Goal: Transaction & Acquisition: Purchase product/service

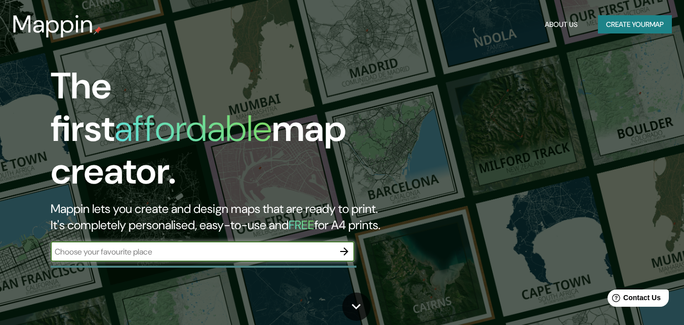
click at [111, 246] on input "text" at bounding box center [193, 252] width 284 height 12
drag, startPoint x: 691, startPoint y: 0, endPoint x: 233, endPoint y: 110, distance: 470.7
click at [233, 110] on h1 "The first affordable map creator." at bounding box center [222, 133] width 342 height 136
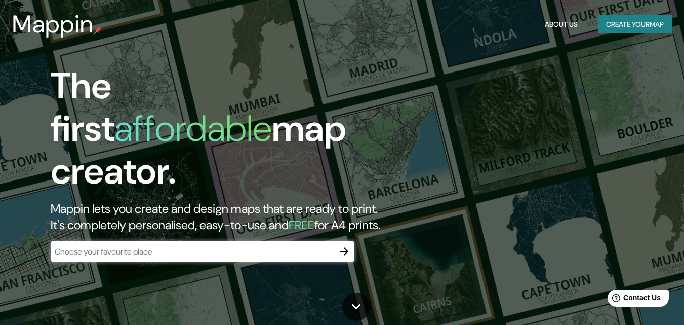
click at [71, 241] on div "​" at bounding box center [203, 251] width 304 height 20
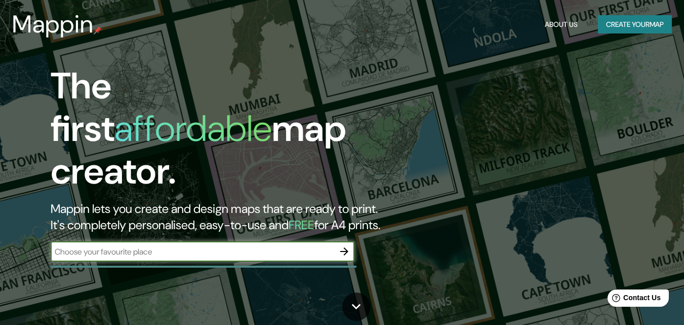
drag, startPoint x: 161, startPoint y: 244, endPoint x: 47, endPoint y: 239, distance: 113.6
click at [47, 239] on div "The first affordable map creator. Mappin lets you create and design maps that a…" at bounding box center [221, 168] width 411 height 207
click at [653, 24] on button "Create your map" at bounding box center [635, 24] width 74 height 19
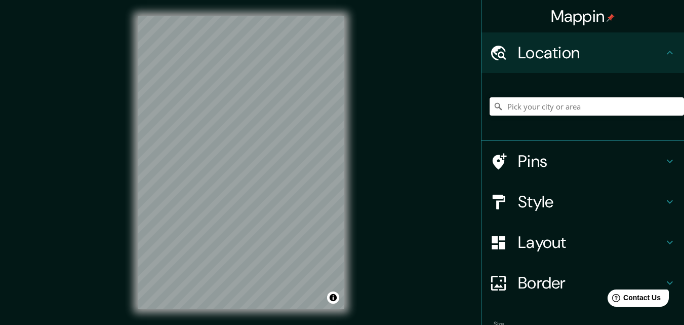
click at [544, 109] on input "Pick your city or area" at bounding box center [587, 106] width 195 height 18
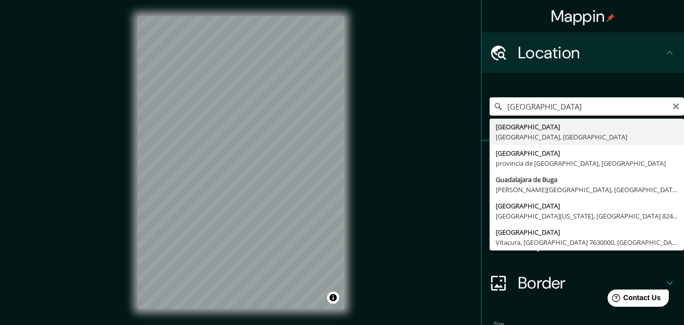
type input "[GEOGRAPHIC_DATA], [GEOGRAPHIC_DATA], [GEOGRAPHIC_DATA]"
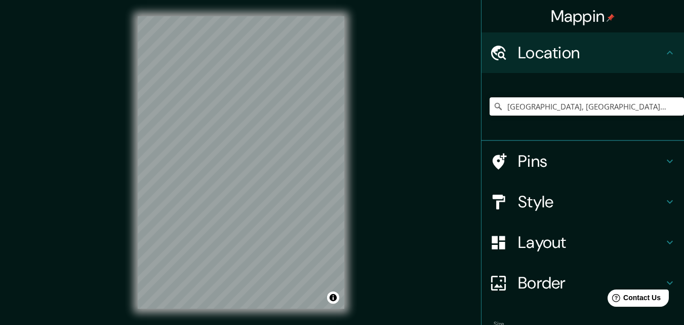
click at [664, 158] on icon at bounding box center [670, 161] width 12 height 12
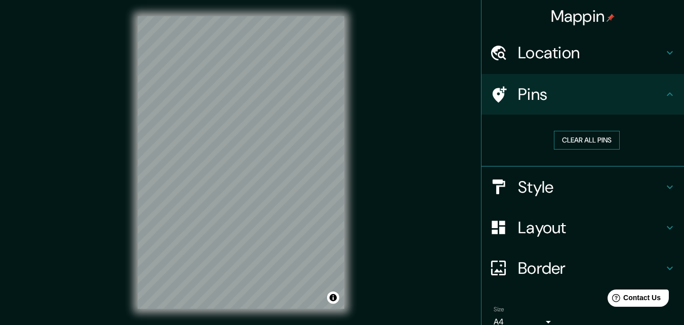
scroll to position [48, 0]
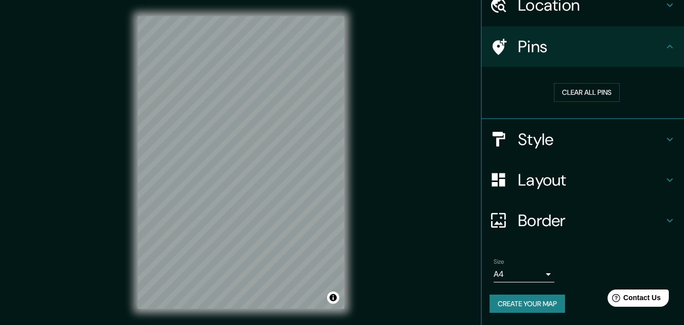
click at [664, 138] on icon at bounding box center [670, 139] width 12 height 12
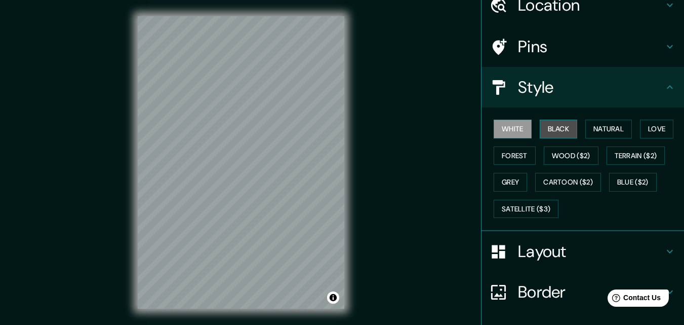
click at [549, 127] on button "Black" at bounding box center [559, 129] width 38 height 19
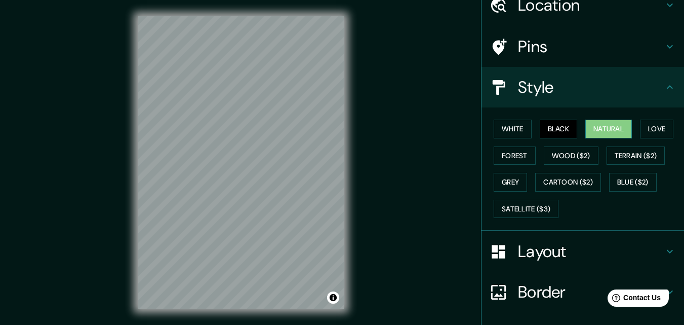
click at [586, 125] on button "Natural" at bounding box center [609, 129] width 47 height 19
click at [655, 129] on button "Love" at bounding box center [656, 129] width 33 height 19
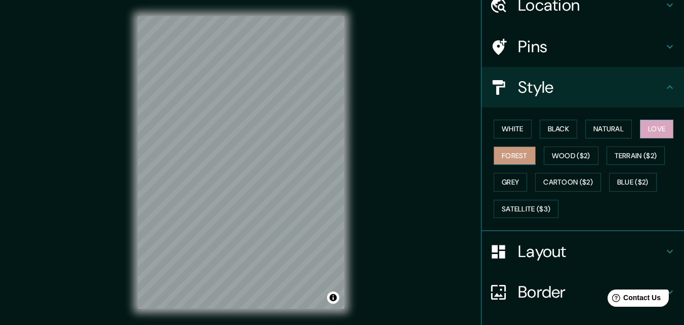
click at [499, 156] on button "Forest" at bounding box center [515, 155] width 42 height 19
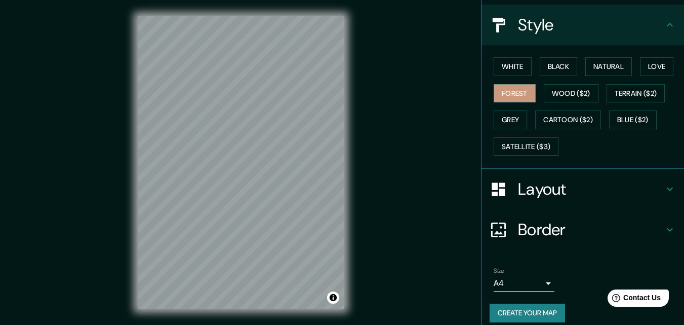
scroll to position [120, 0]
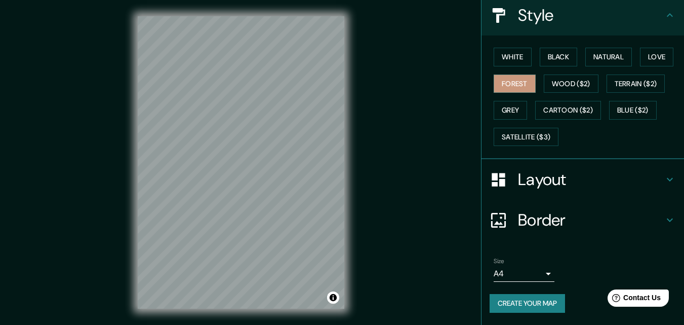
click at [534, 304] on button "Create your map" at bounding box center [527, 303] width 75 height 19
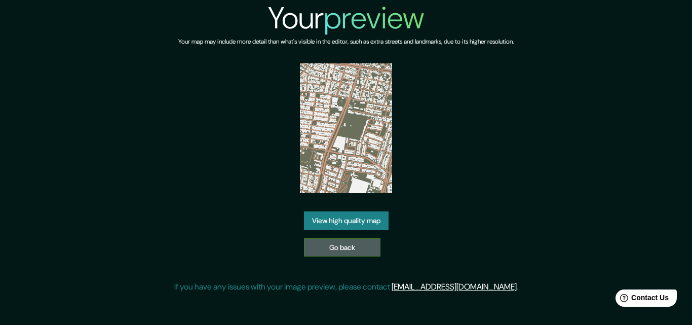
click at [330, 254] on link "Go back" at bounding box center [342, 247] width 77 height 19
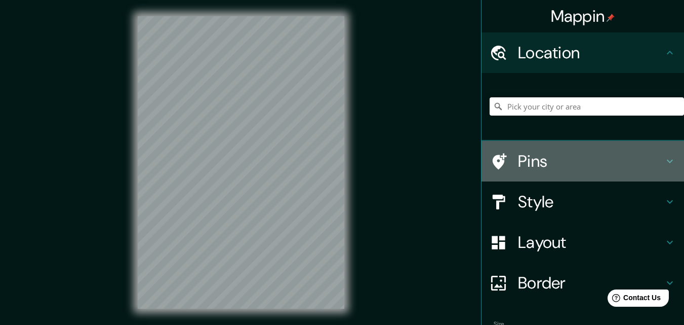
click at [661, 155] on div "Pins" at bounding box center [583, 161] width 203 height 41
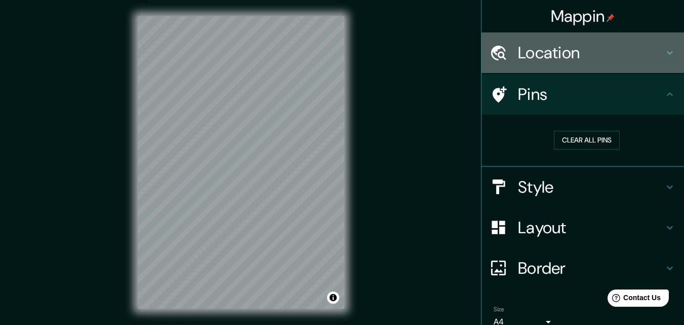
click at [640, 53] on h4 "Location" at bounding box center [591, 53] width 146 height 20
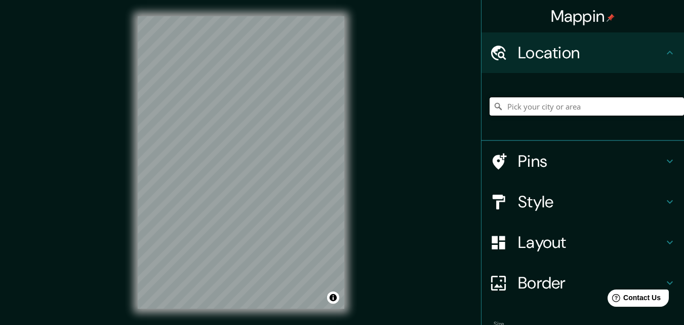
click at [549, 105] on input "Pick your city or area" at bounding box center [587, 106] width 195 height 18
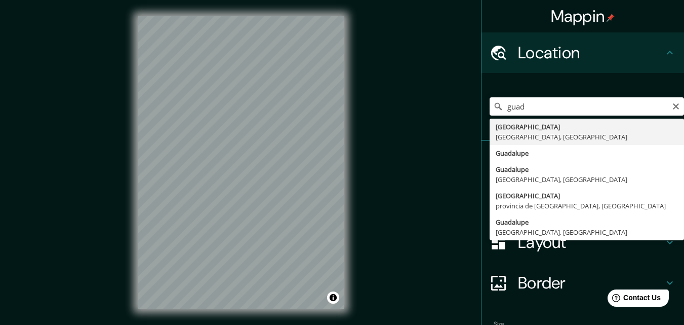
type input "[GEOGRAPHIC_DATA], [GEOGRAPHIC_DATA], [GEOGRAPHIC_DATA]"
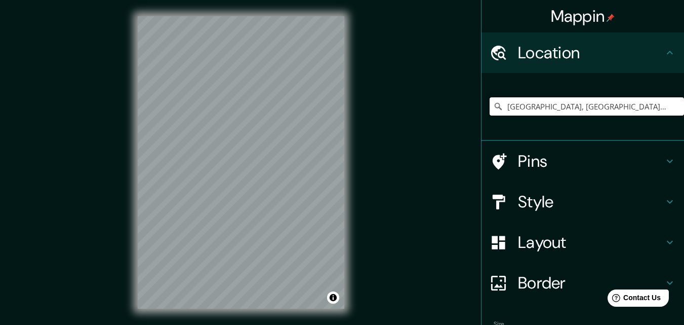
scroll to position [51, 0]
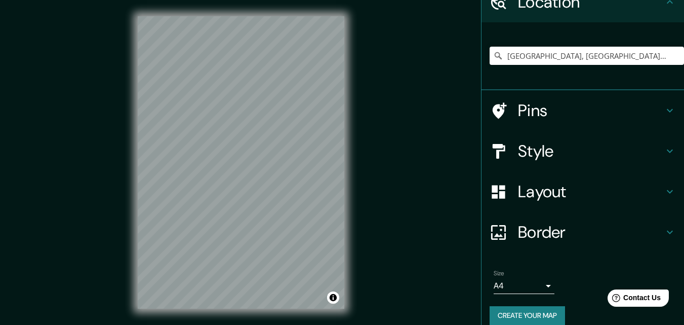
click at [664, 150] on icon at bounding box center [670, 151] width 12 height 12
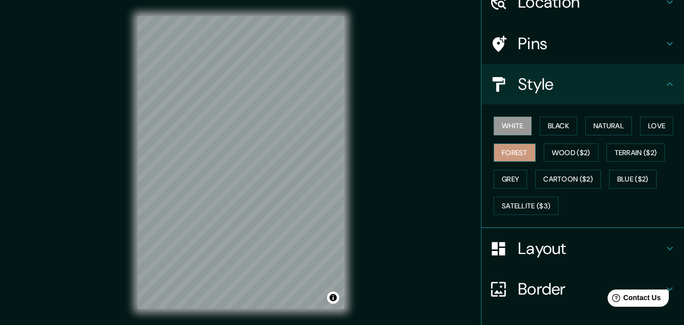
click at [510, 156] on button "Forest" at bounding box center [515, 152] width 42 height 19
click at [546, 147] on button "Wood ($2)" at bounding box center [571, 152] width 55 height 19
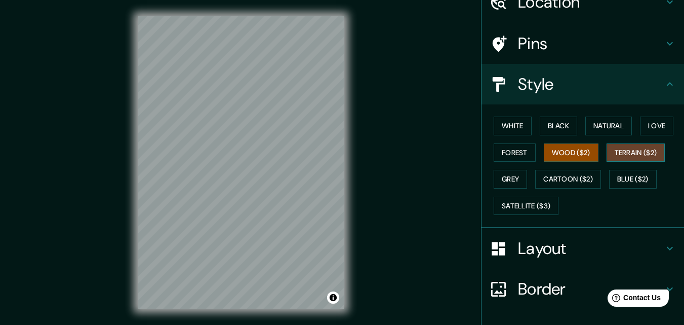
click at [634, 156] on button "Terrain ($2)" at bounding box center [636, 152] width 59 height 19
click at [509, 174] on button "Grey" at bounding box center [510, 179] width 33 height 19
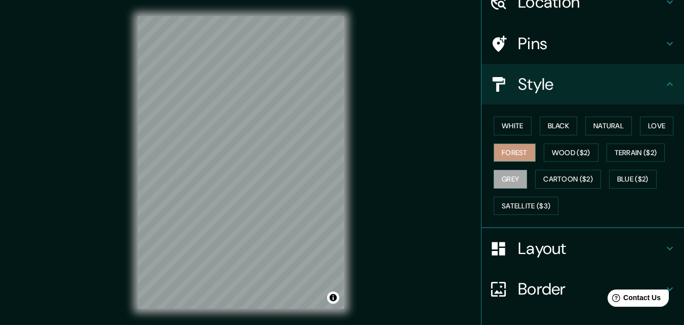
click at [507, 152] on button "Forest" at bounding box center [515, 152] width 42 height 19
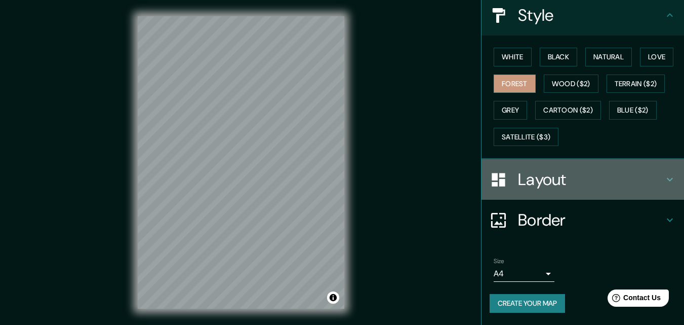
click at [667, 180] on icon at bounding box center [670, 180] width 6 height 4
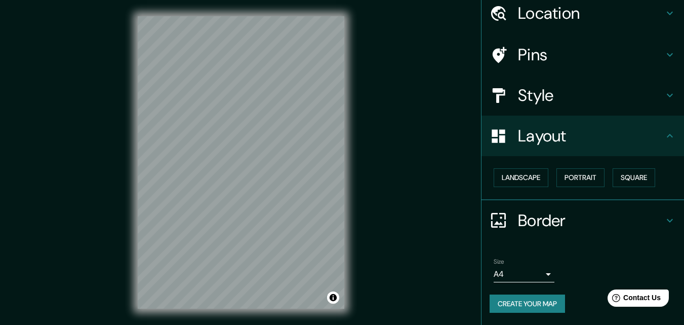
scroll to position [16, 0]
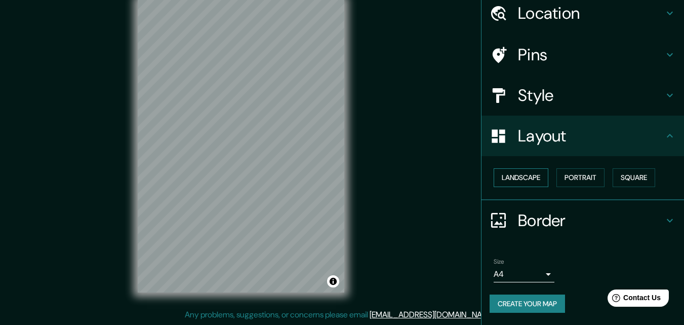
click at [526, 179] on button "Landscape" at bounding box center [521, 177] width 55 height 19
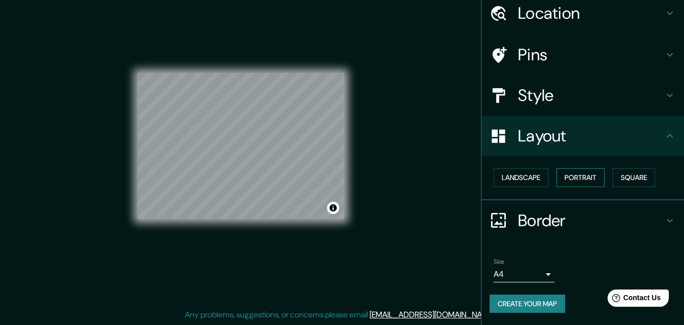
click at [583, 178] on button "Portrait" at bounding box center [581, 177] width 48 height 19
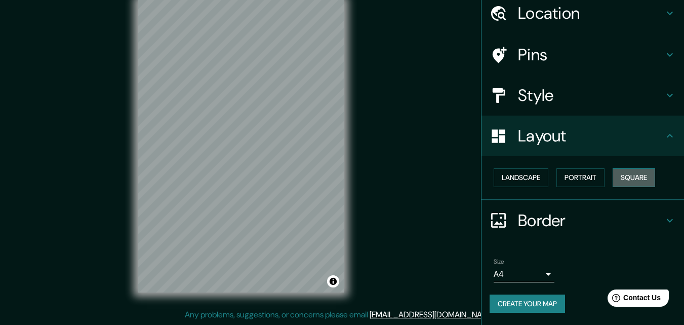
click at [640, 173] on button "Square" at bounding box center [634, 177] width 43 height 19
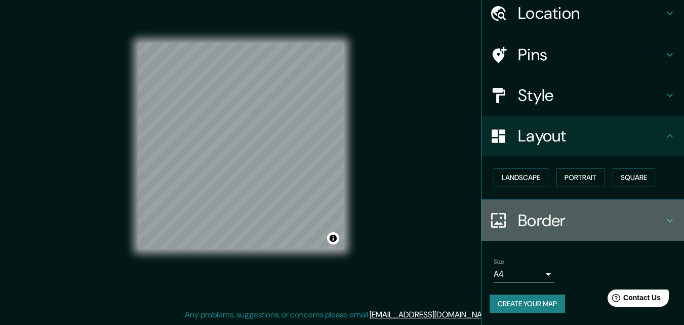
click at [664, 214] on icon at bounding box center [670, 220] width 12 height 12
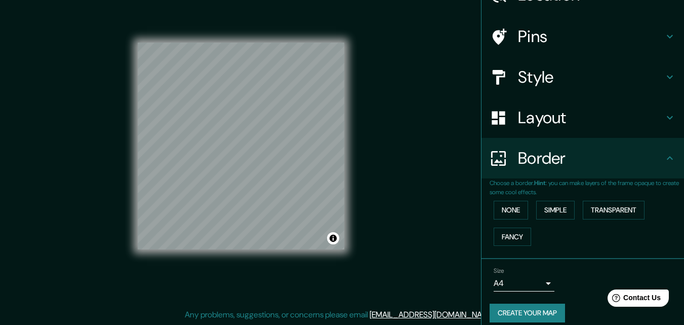
scroll to position [67, 0]
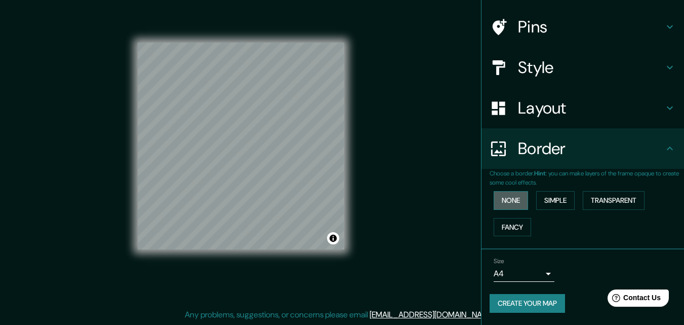
click at [512, 199] on button "None" at bounding box center [511, 200] width 34 height 19
click at [543, 200] on button "Simple" at bounding box center [556, 200] width 39 height 19
click at [600, 197] on button "Transparent" at bounding box center [614, 200] width 62 height 19
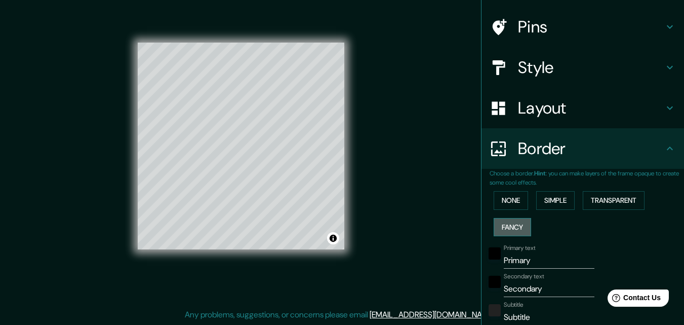
click at [512, 231] on button "Fancy" at bounding box center [512, 227] width 37 height 19
click at [508, 202] on button "None" at bounding box center [511, 200] width 34 height 19
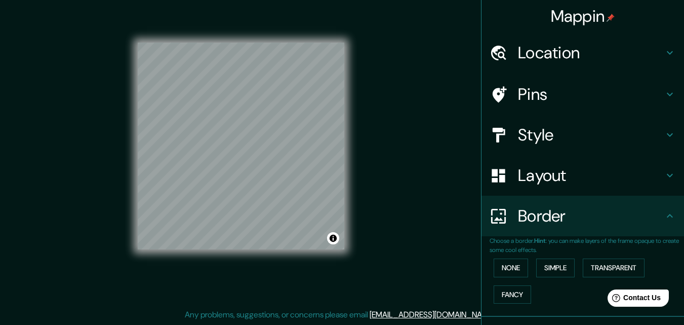
scroll to position [0, 0]
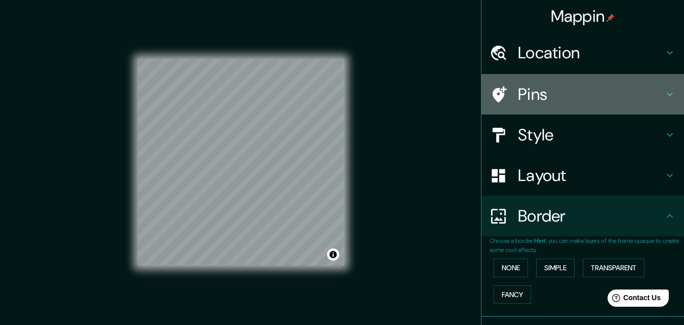
click at [664, 97] on icon at bounding box center [670, 94] width 12 height 12
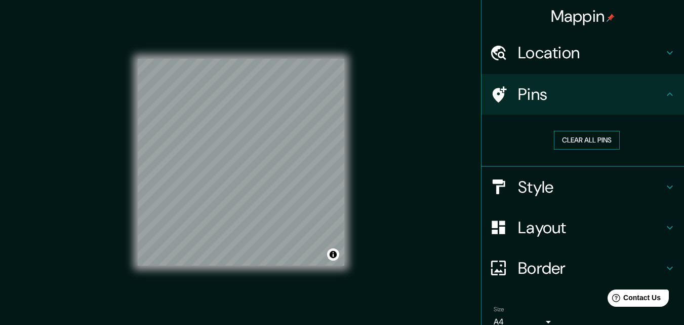
click at [554, 142] on button "Clear all pins" at bounding box center [587, 140] width 66 height 19
click at [566, 142] on button "Clear all pins" at bounding box center [587, 140] width 66 height 19
